Goal: Browse casually

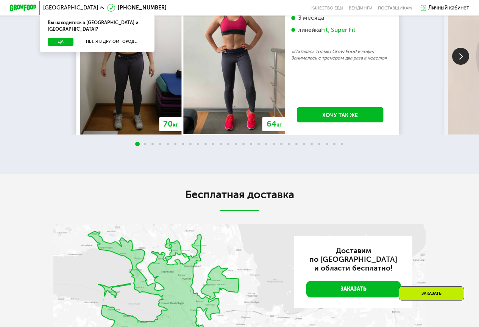
scroll to position [1271, 0]
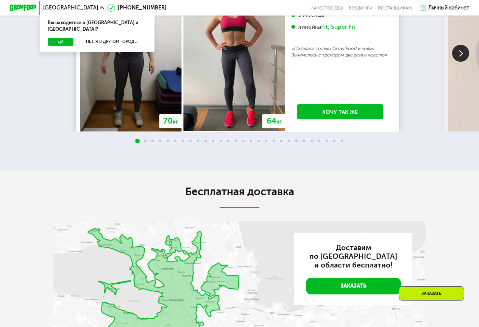
click at [144, 142] on span at bounding box center [145, 141] width 2 height 2
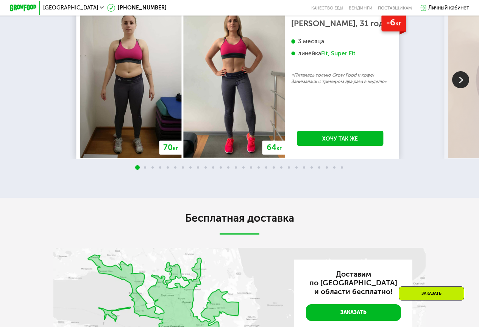
scroll to position [1233, 0]
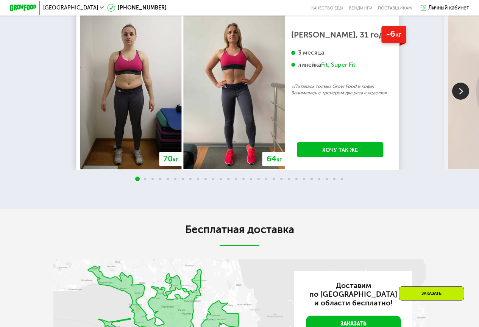
click at [328, 68] on div "Fit, Super Fit" at bounding box center [338, 65] width 34 height 8
click at [455, 100] on img at bounding box center [460, 90] width 17 height 17
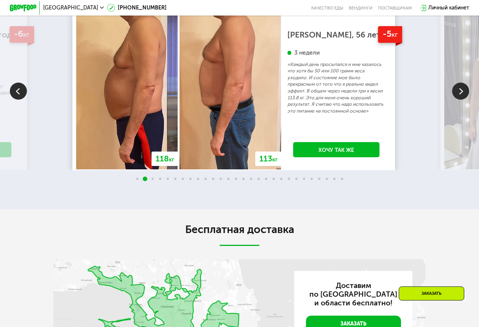
click at [459, 100] on img at bounding box center [460, 90] width 17 height 17
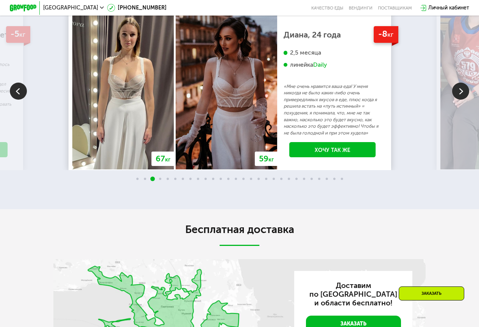
click at [456, 100] on img at bounding box center [460, 90] width 17 height 17
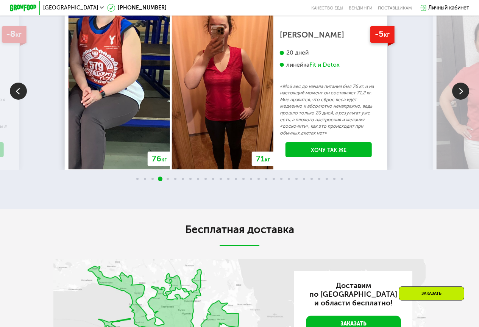
click at [456, 100] on img at bounding box center [460, 90] width 17 height 17
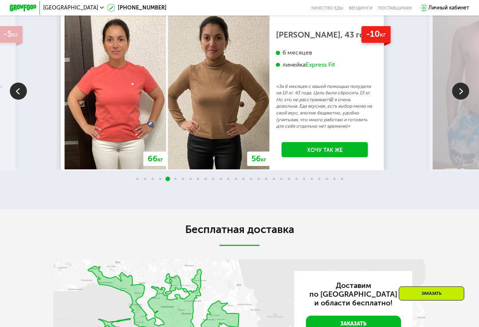
click at [463, 100] on img at bounding box center [460, 90] width 17 height 17
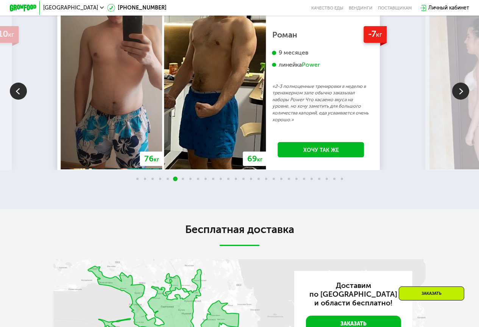
click at [466, 100] on img at bounding box center [460, 90] width 17 height 17
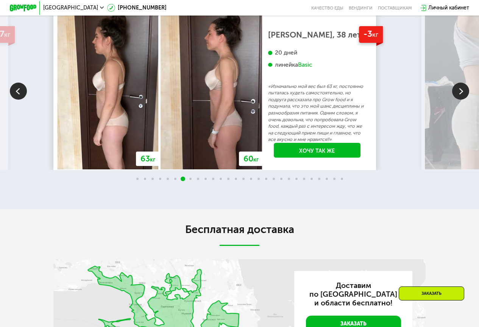
click at [466, 100] on img at bounding box center [460, 90] width 17 height 17
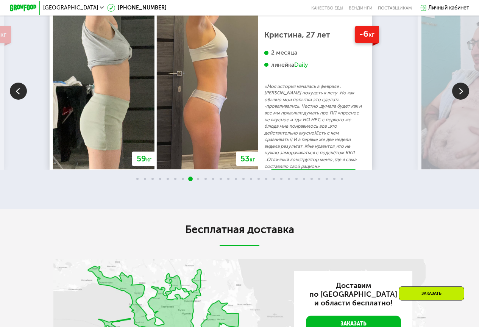
click at [473, 159] on img at bounding box center [471, 92] width 101 height 154
click at [463, 100] on img at bounding box center [460, 90] width 17 height 17
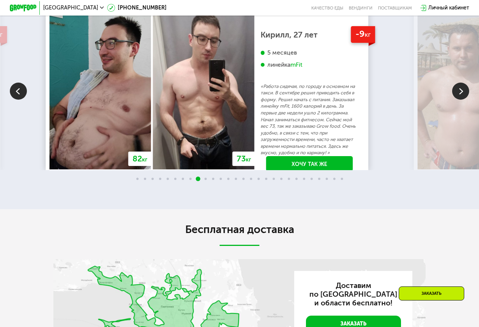
click at [463, 100] on img at bounding box center [460, 90] width 17 height 17
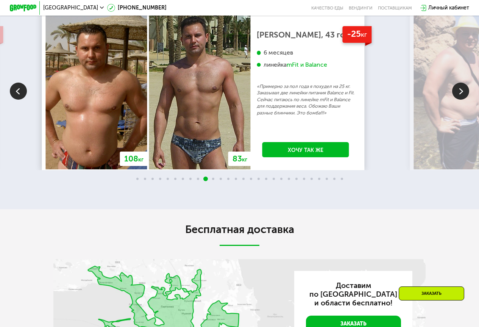
click at [462, 100] on img at bounding box center [460, 90] width 17 height 17
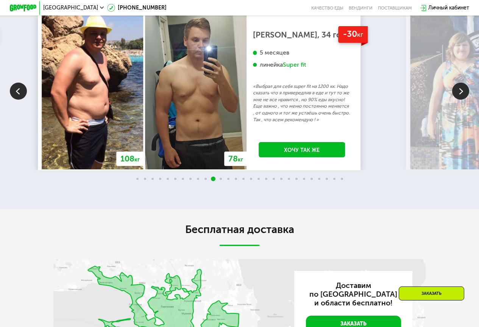
click at [461, 100] on img at bounding box center [460, 90] width 17 height 17
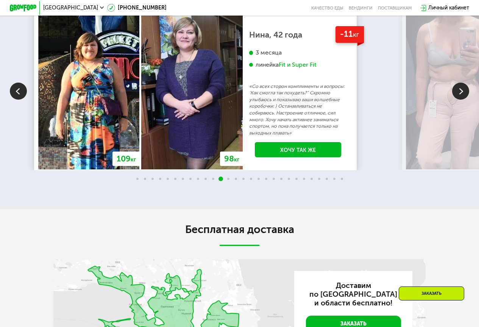
click at [462, 100] on img at bounding box center [460, 90] width 17 height 17
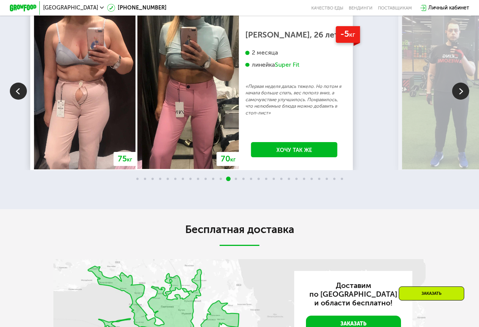
click at [461, 100] on img at bounding box center [460, 90] width 17 height 17
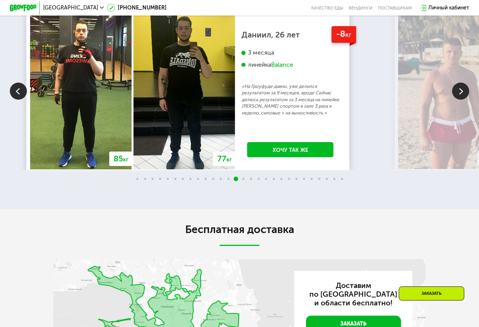
click at [456, 100] on img at bounding box center [460, 90] width 17 height 17
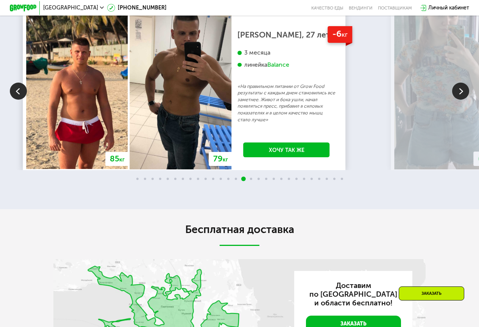
click at [456, 100] on img at bounding box center [460, 90] width 17 height 17
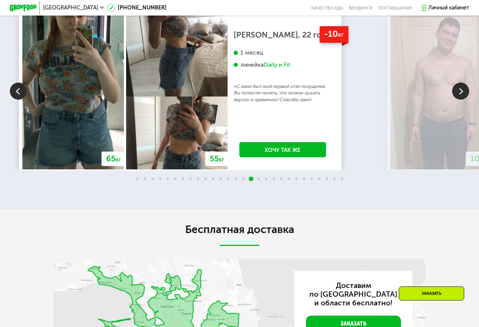
click at [456, 100] on img at bounding box center [460, 90] width 17 height 17
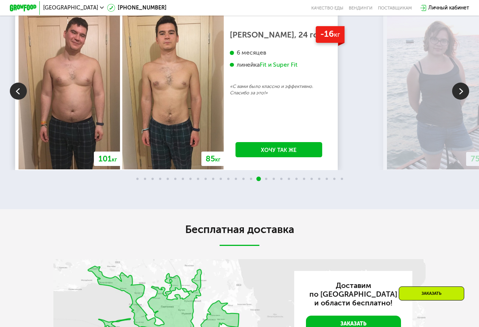
click at [456, 100] on img at bounding box center [460, 90] width 17 height 17
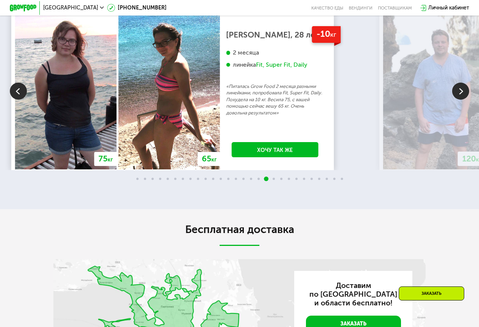
click at [456, 100] on img at bounding box center [460, 90] width 17 height 17
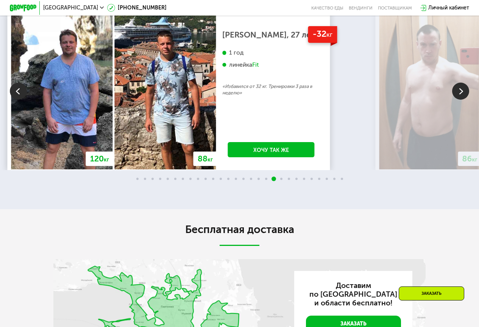
click at [456, 100] on img at bounding box center [460, 90] width 17 height 17
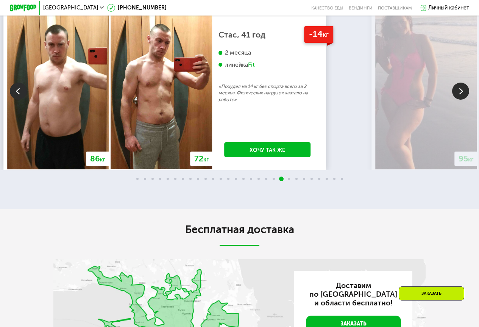
click at [456, 100] on img at bounding box center [460, 90] width 17 height 17
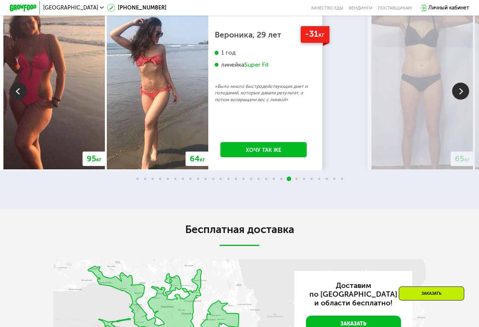
click at [456, 100] on img at bounding box center [460, 90] width 17 height 17
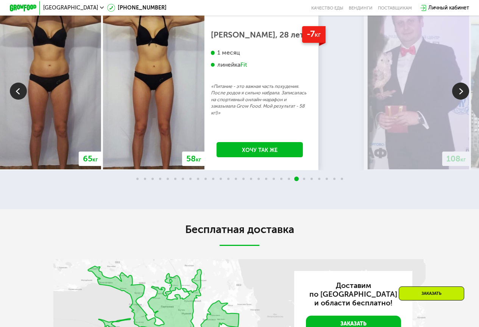
click at [455, 100] on img at bounding box center [460, 90] width 17 height 17
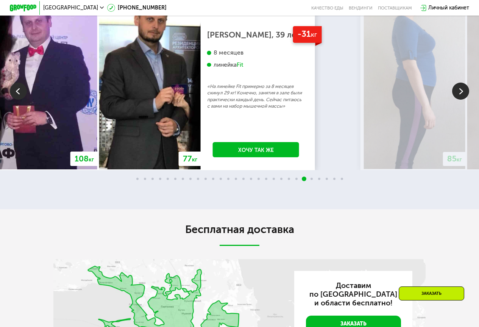
click at [467, 100] on img at bounding box center [460, 90] width 17 height 17
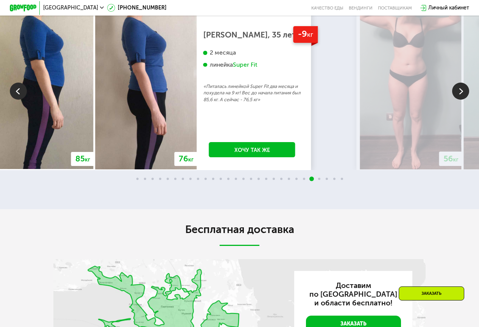
click at [468, 100] on img at bounding box center [460, 90] width 17 height 17
